Goal: Book appointment/travel/reservation

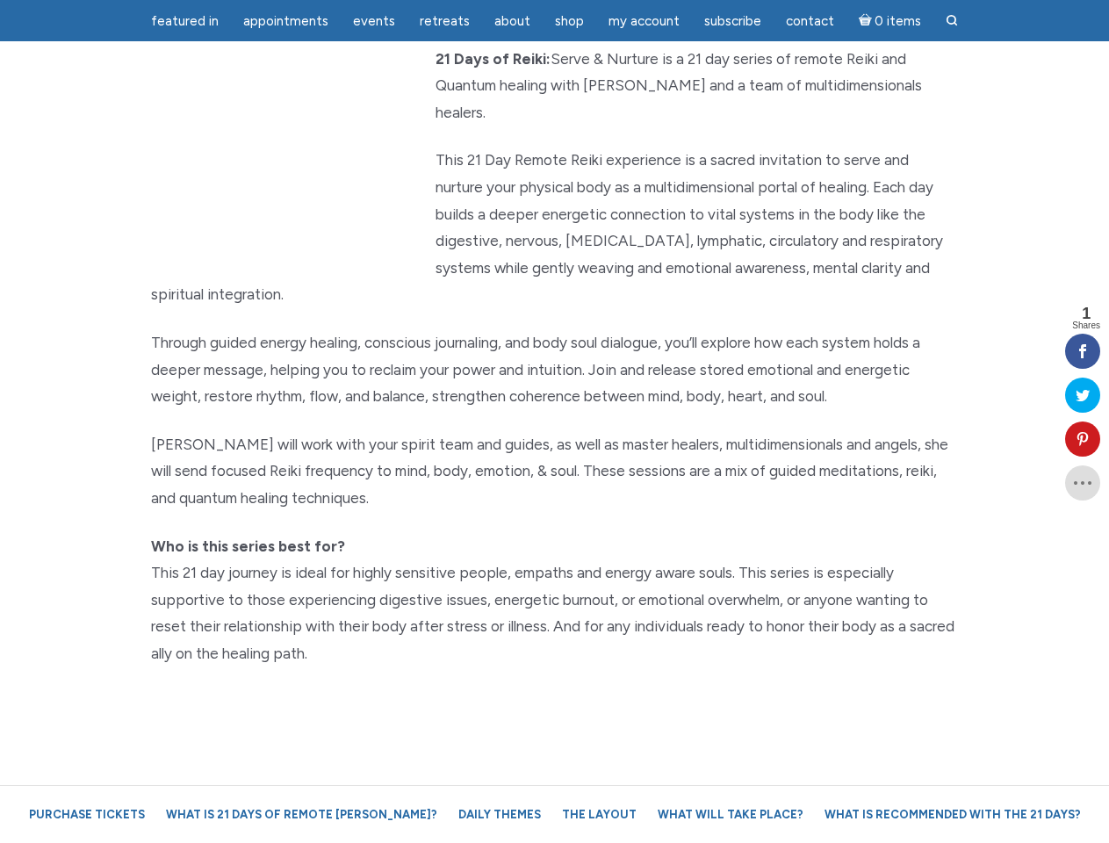
scroll to position [219, 0]
click at [554, 430] on p "[PERSON_NAME] will work with your spirit team and guides, as well as master hea…" at bounding box center [555, 470] width 808 height 81
click at [285, 21] on span "Appointments" at bounding box center [285, 21] width 85 height 16
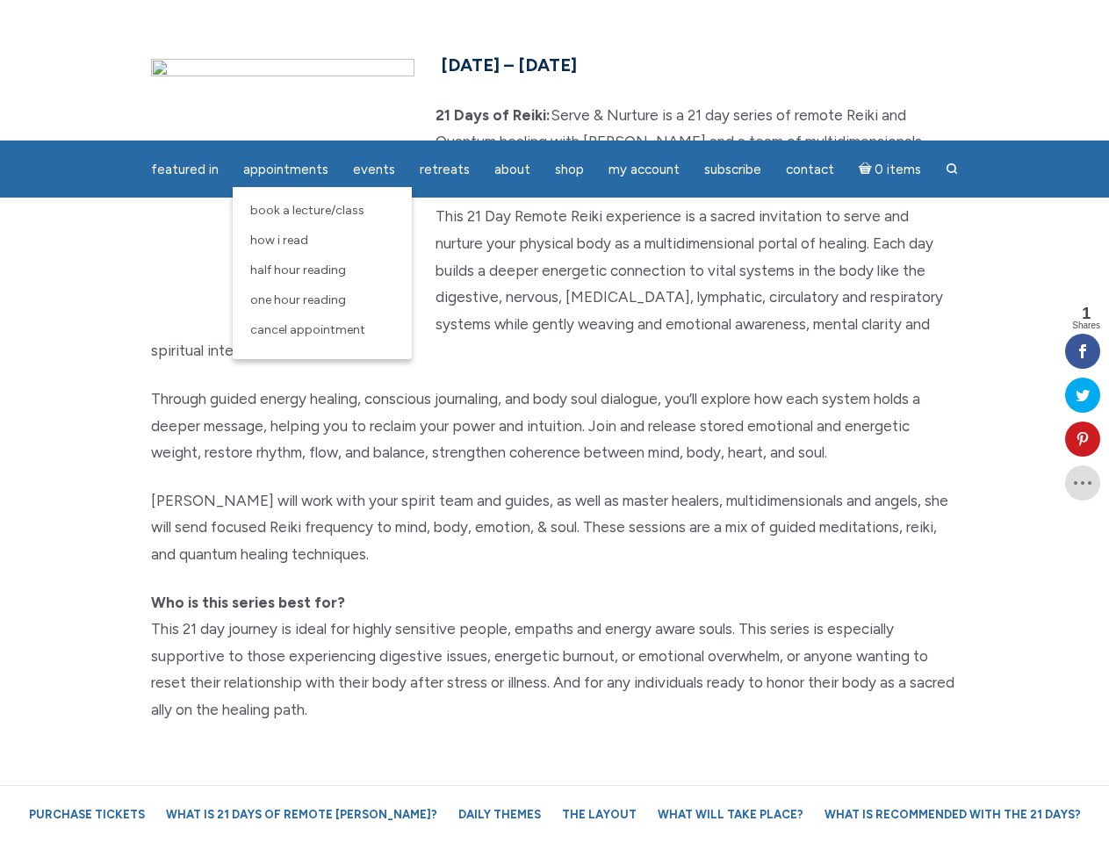
click at [374, 162] on span "Events" at bounding box center [374, 170] width 42 height 16
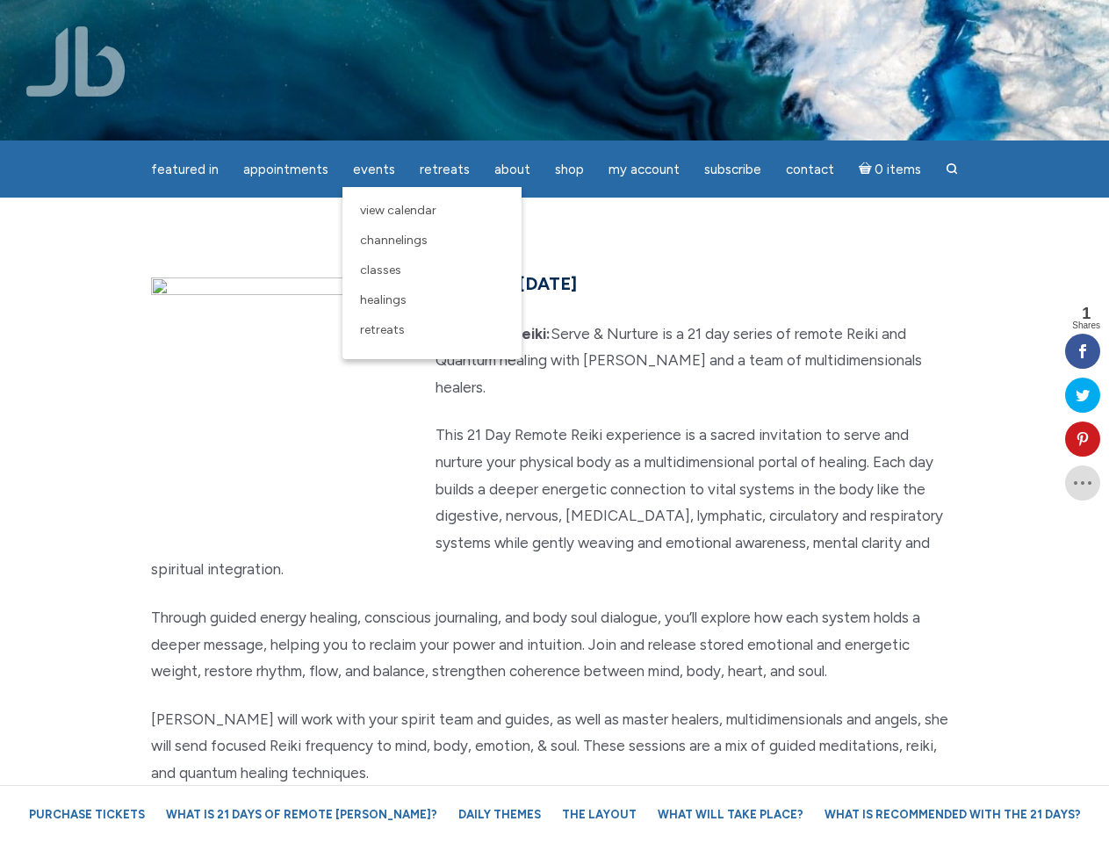
click at [512, 21] on div "featured in featured in Memes Appointments Book a Lecture/Class How I Read Half…" at bounding box center [554, 13] width 1109 height 27
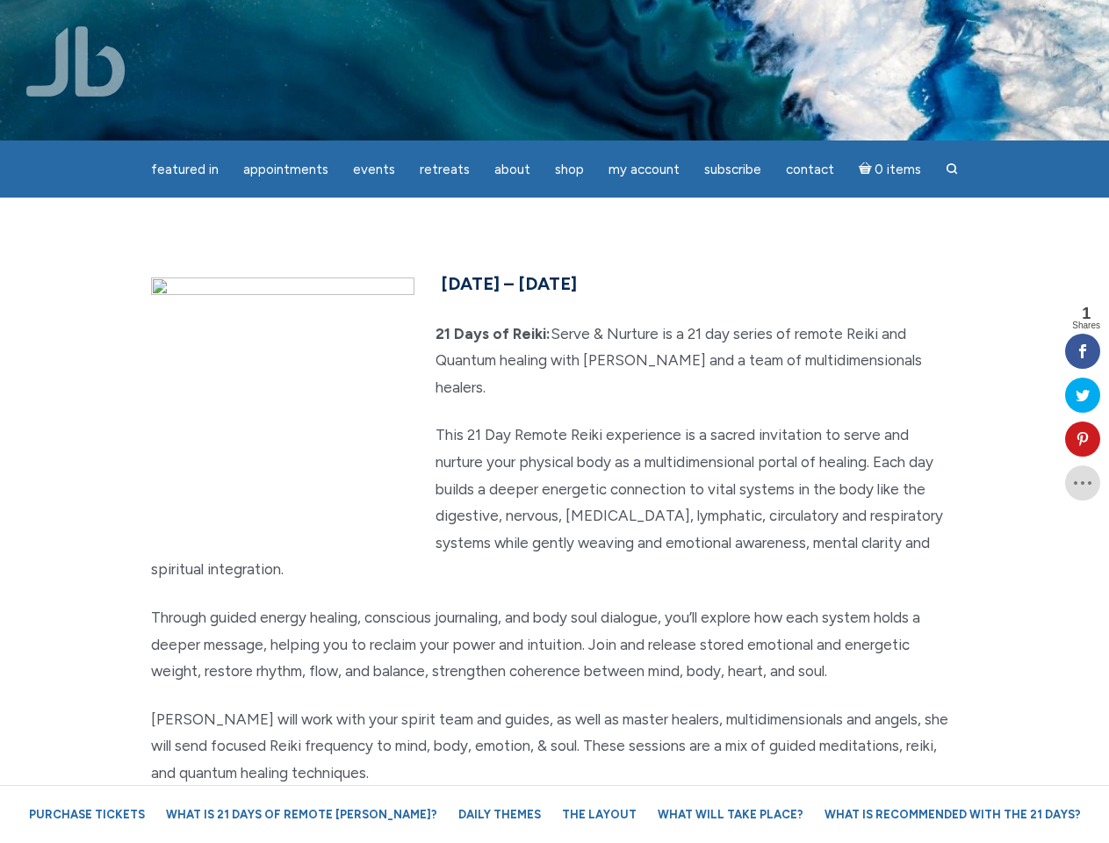
click at [644, 21] on div "featured in featured in Memes Appointments Book a Lecture/Class How I Read Half…" at bounding box center [554, 13] width 1109 height 27
click at [1083, 439] on icon at bounding box center [1082, 439] width 35 height 14
